Goal: Find specific page/section: Locate a particular part of the current website

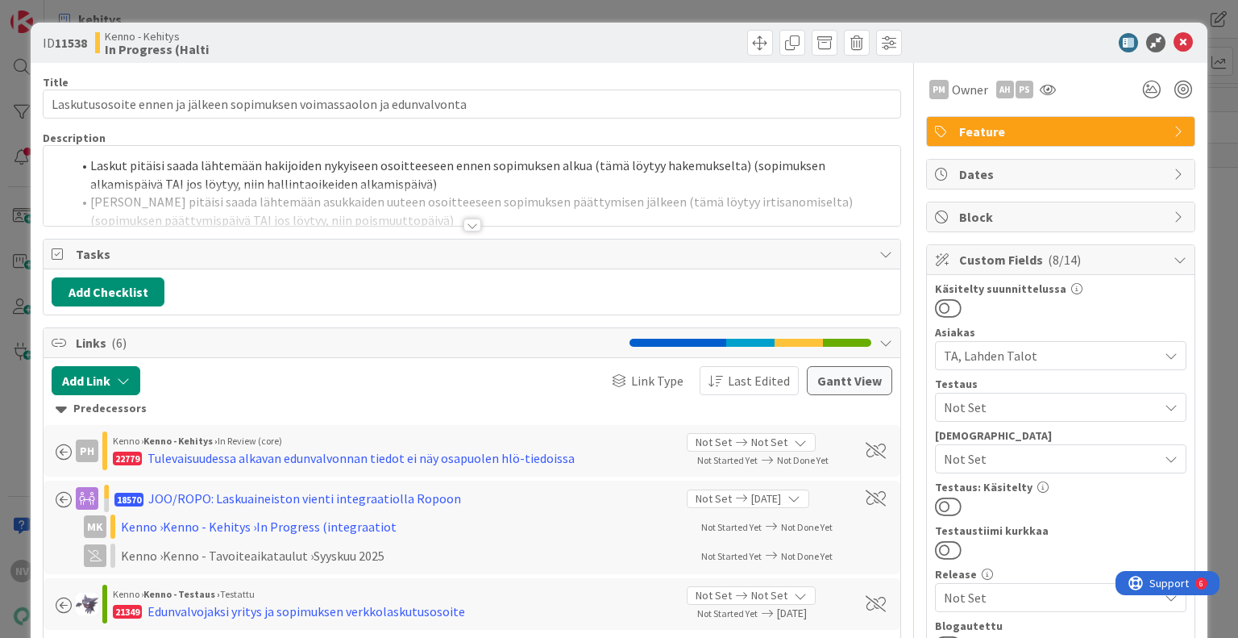
click at [464, 227] on div at bounding box center [473, 224] width 18 height 13
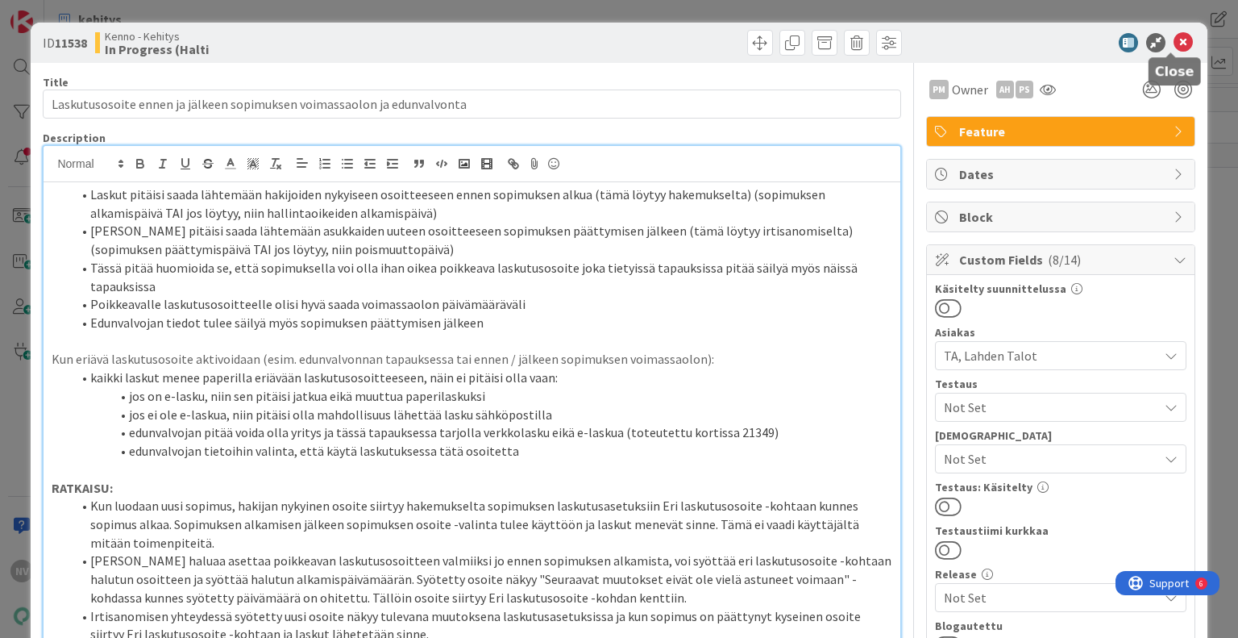
click at [1174, 43] on icon at bounding box center [1183, 42] width 19 height 19
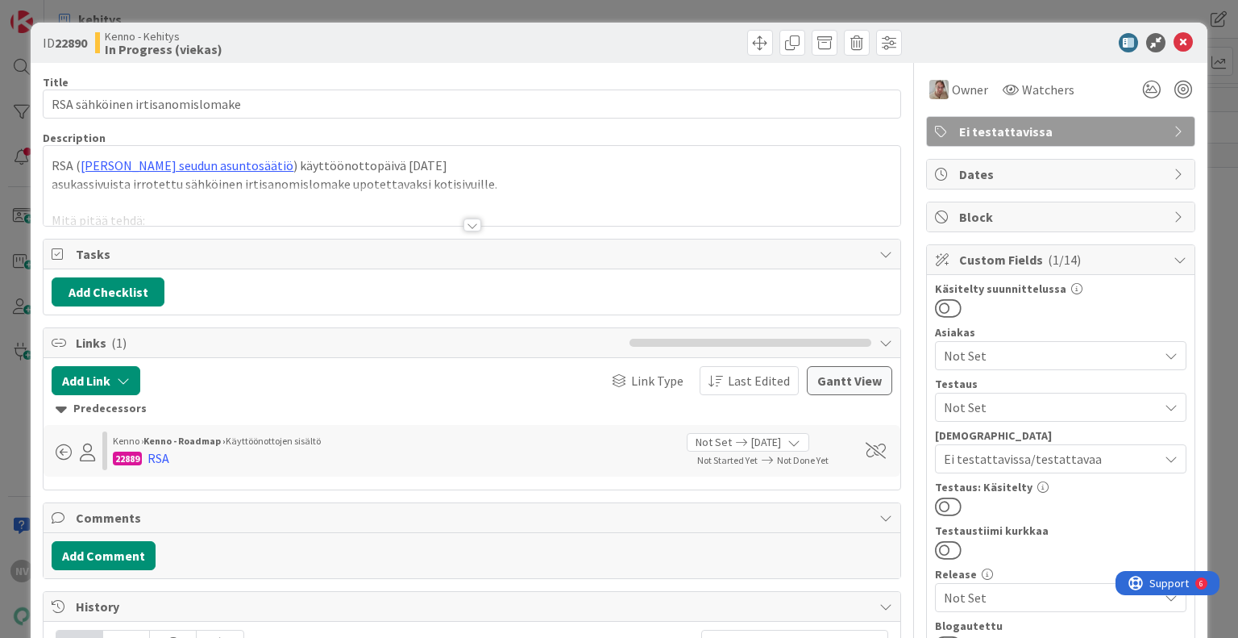
click at [469, 225] on div at bounding box center [473, 224] width 18 height 13
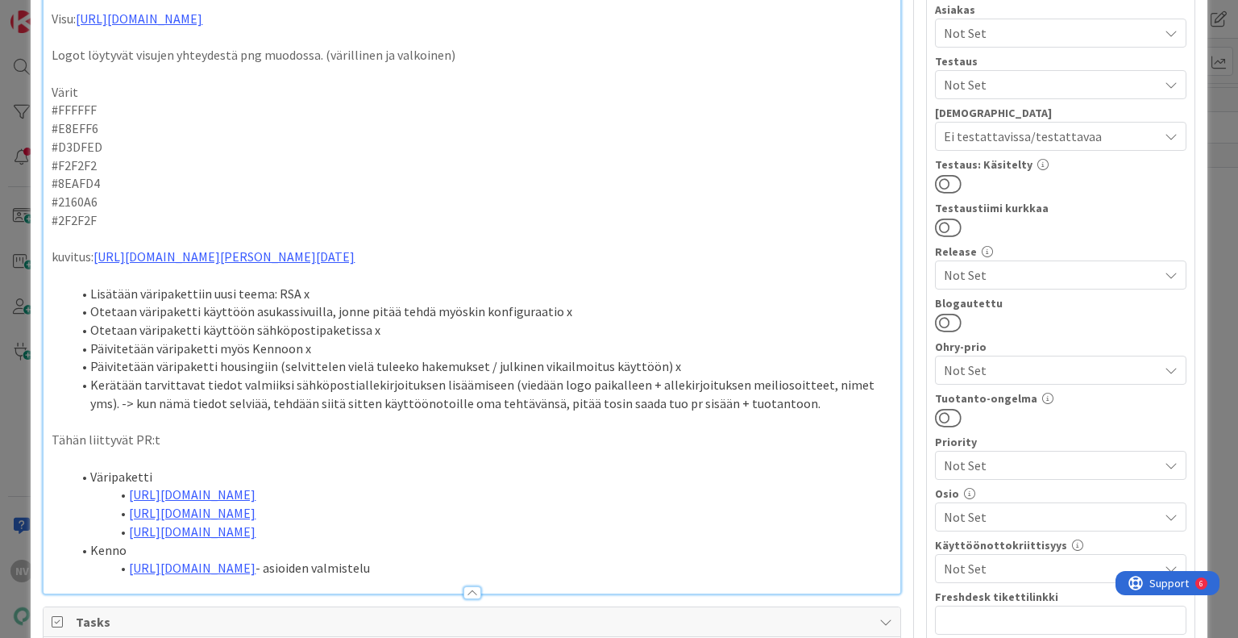
scroll to position [403, 0]
